Goal: Complete application form

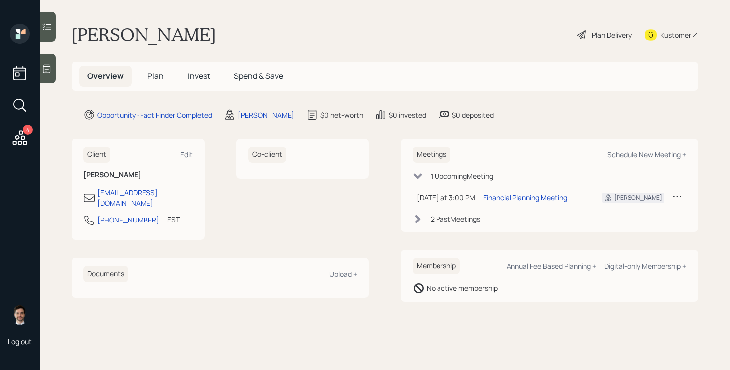
click at [164, 75] on h5 "Plan" at bounding box center [156, 76] width 32 height 21
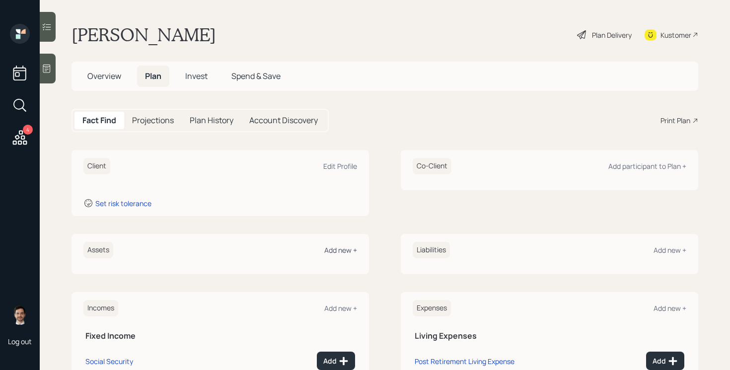
click at [340, 246] on div "Add new +" at bounding box center [340, 249] width 33 height 9
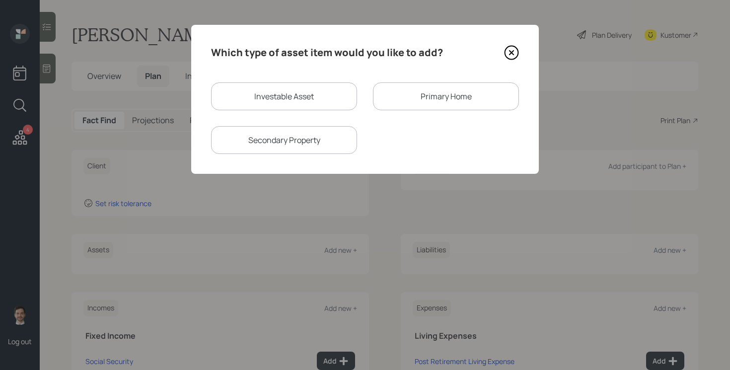
click at [290, 93] on div "Investable Asset" at bounding box center [284, 96] width 146 height 28
select select "taxable"
select select "balanced"
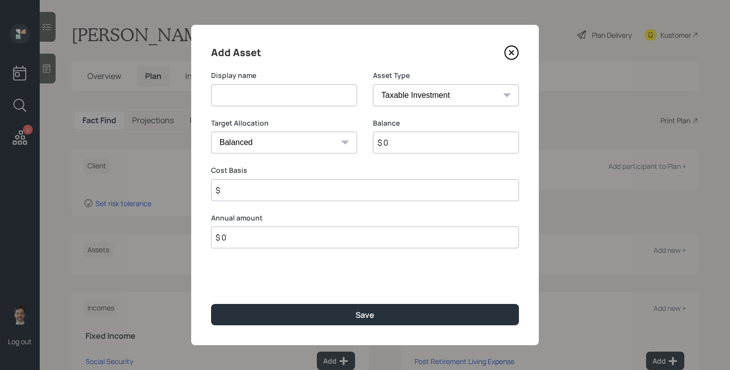
click at [288, 95] on input at bounding box center [284, 95] width 146 height 22
type input "Current TSP"
select select "company_sponsored"
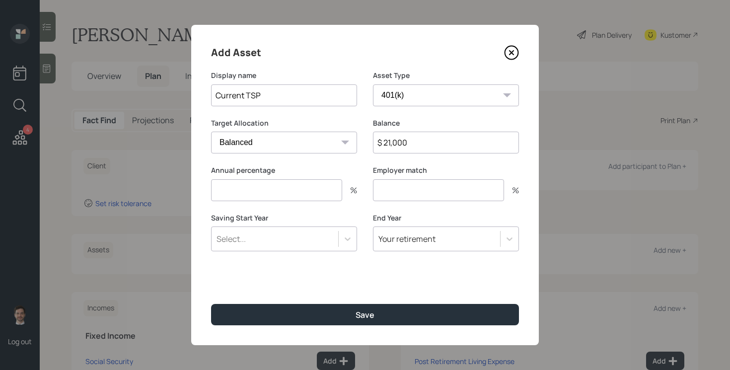
type input "$ 21,000"
type input "0"
click at [211, 304] on button "Save" at bounding box center [365, 314] width 308 height 21
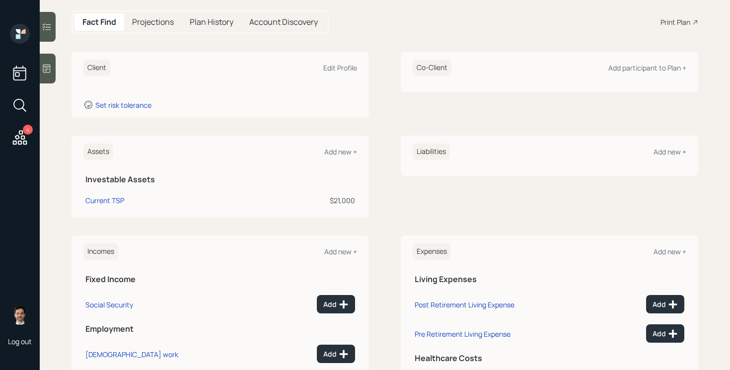
scroll to position [156, 0]
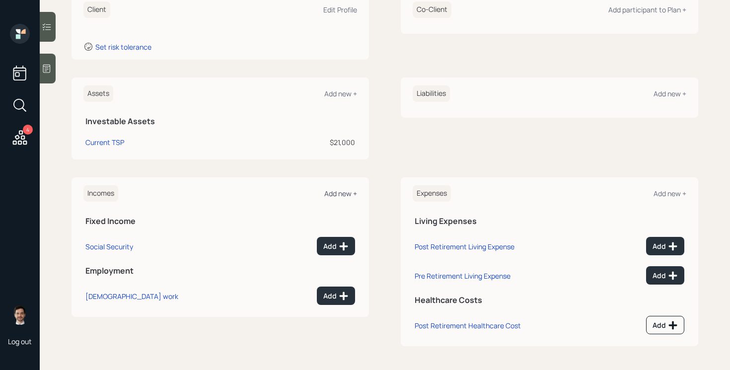
click at [344, 196] on div "Add new +" at bounding box center [340, 193] width 33 height 9
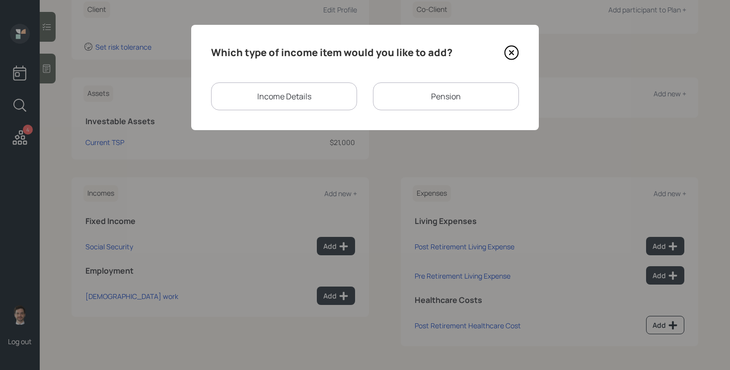
click at [415, 96] on div "Pension" at bounding box center [446, 96] width 146 height 28
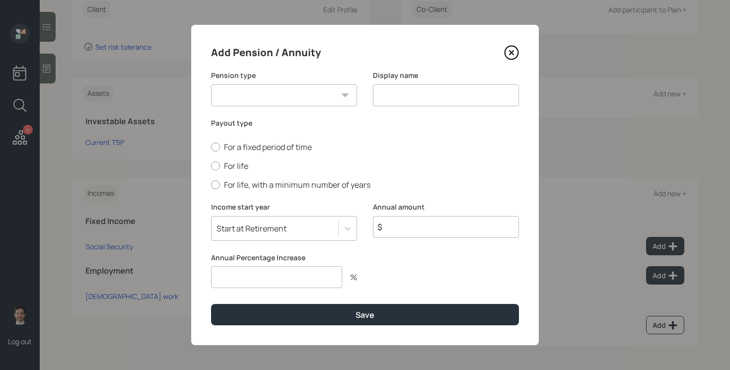
click at [254, 275] on input "number" at bounding box center [276, 277] width 131 height 22
type input "0"
type input "$ 3,036"
click at [220, 164] on label "For life" at bounding box center [365, 165] width 308 height 11
click at [211, 166] on input "For life" at bounding box center [211, 166] width 0 height 0
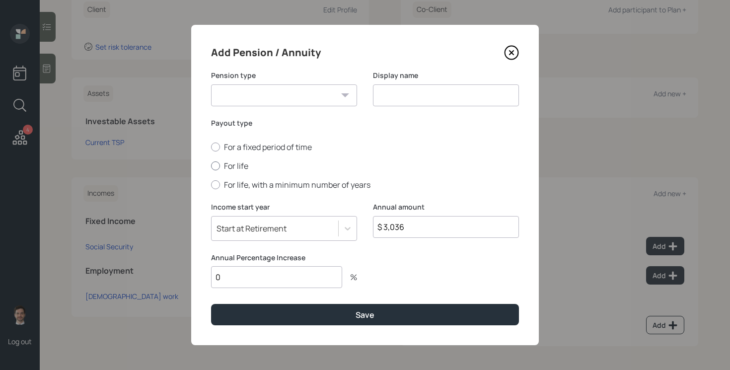
radio input "true"
click at [341, 88] on select "Pension Annuity" at bounding box center [284, 95] width 146 height 22
select select "pension"
click at [211, 84] on select "Pension Annuity" at bounding box center [284, 95] width 146 height 22
click at [397, 93] on input at bounding box center [446, 95] width 146 height 22
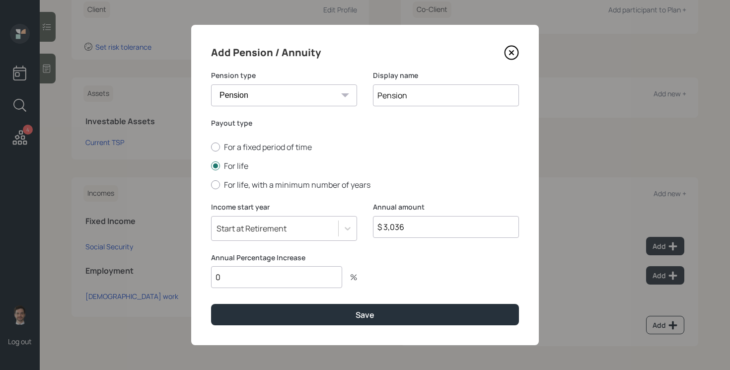
type input "Pension"
click at [211, 304] on button "Save" at bounding box center [365, 314] width 308 height 21
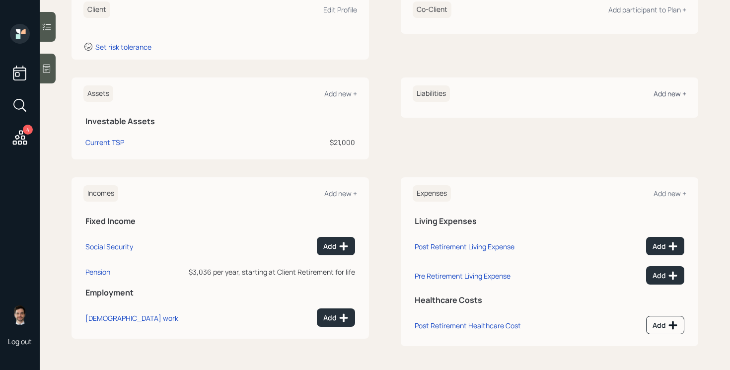
click at [664, 93] on div "Add new +" at bounding box center [669, 93] width 33 height 9
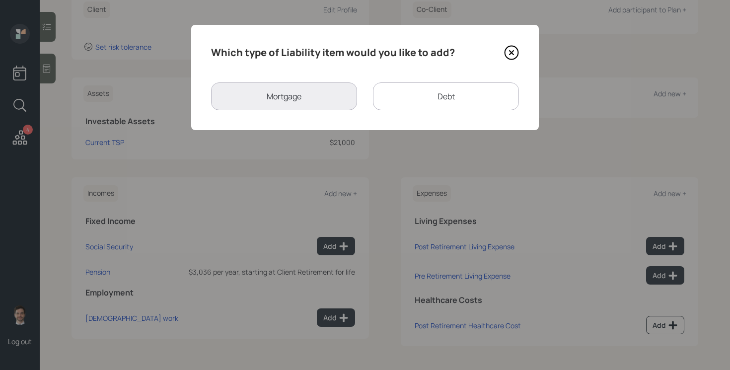
click at [413, 93] on div "Debt" at bounding box center [446, 96] width 146 height 28
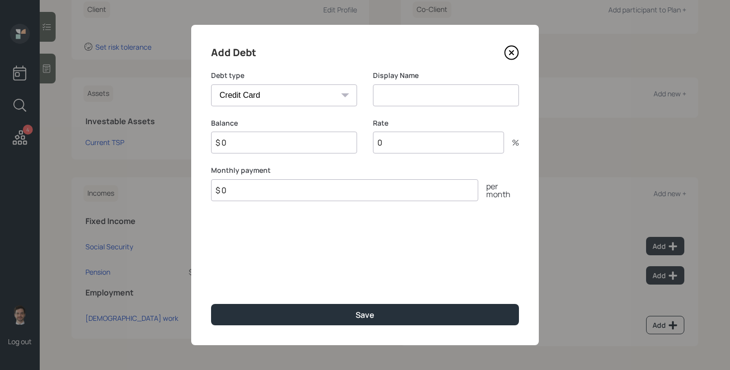
click at [324, 95] on select "Car Credit Card Medical Student Other" at bounding box center [284, 95] width 146 height 22
select select "student"
click at [211, 84] on select "Car Credit Card Medical Student Other" at bounding box center [284, 95] width 146 height 22
click at [402, 90] on input at bounding box center [446, 95] width 146 height 22
type input "Student Loan"
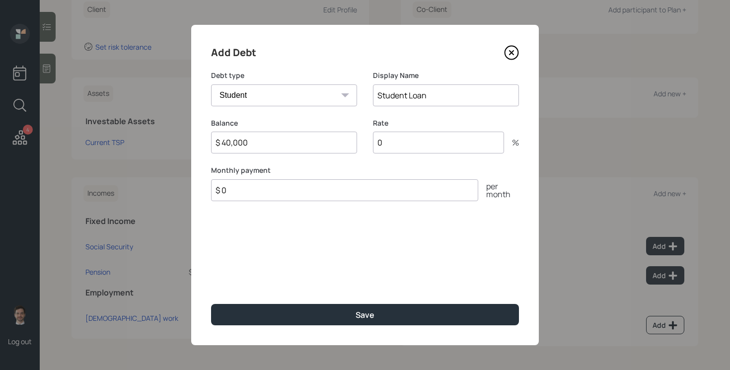
type input "$ 40,000"
type input "4"
type input "0"
click at [211, 304] on button "Save" at bounding box center [365, 314] width 308 height 21
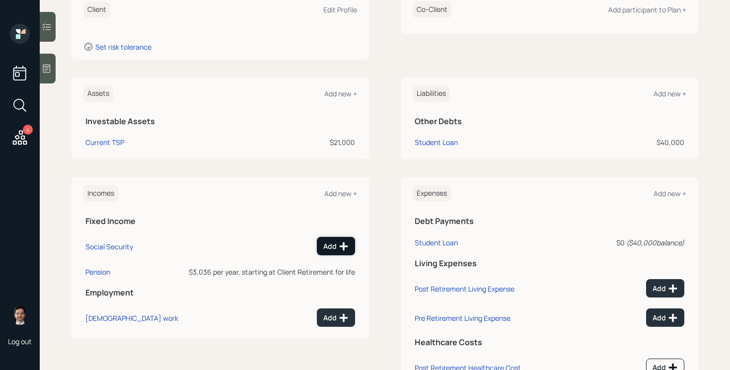
click at [340, 252] on button "Add" at bounding box center [336, 246] width 38 height 18
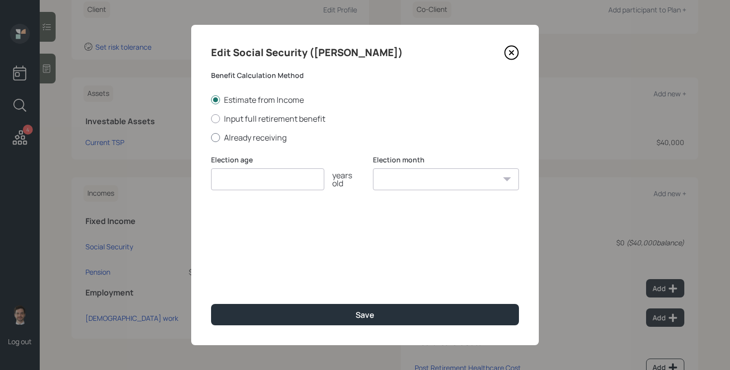
click at [280, 140] on label "Already receiving" at bounding box center [365, 137] width 308 height 11
click at [211, 138] on input "Already receiving" at bounding box center [211, 137] width 0 height 0
radio input "true"
click at [259, 175] on input "number" at bounding box center [267, 179] width 113 height 22
type input "65"
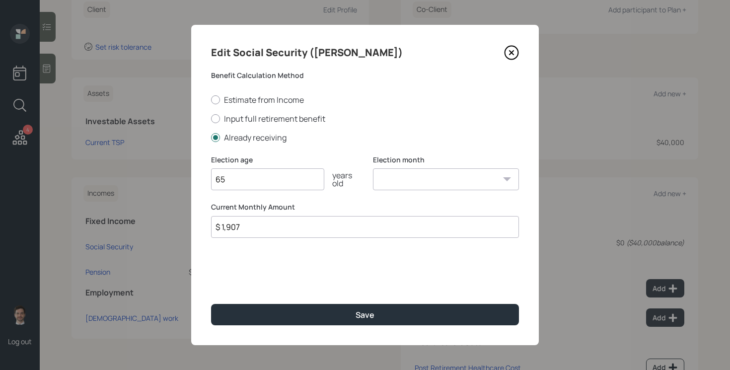
type input "$ 1,907"
click at [211, 304] on button "Save" at bounding box center [365, 314] width 308 height 21
